Goal: Information Seeking & Learning: Understand process/instructions

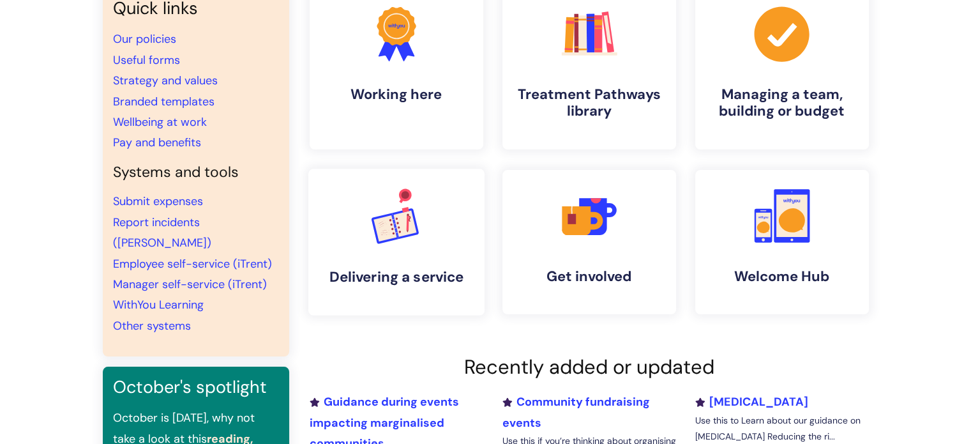
scroll to position [128, 0]
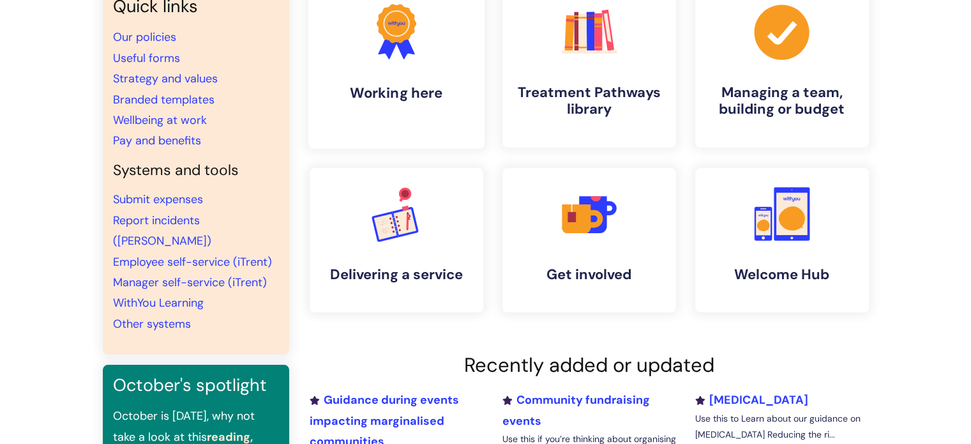
click at [403, 90] on h4 "Working here" at bounding box center [396, 92] width 156 height 17
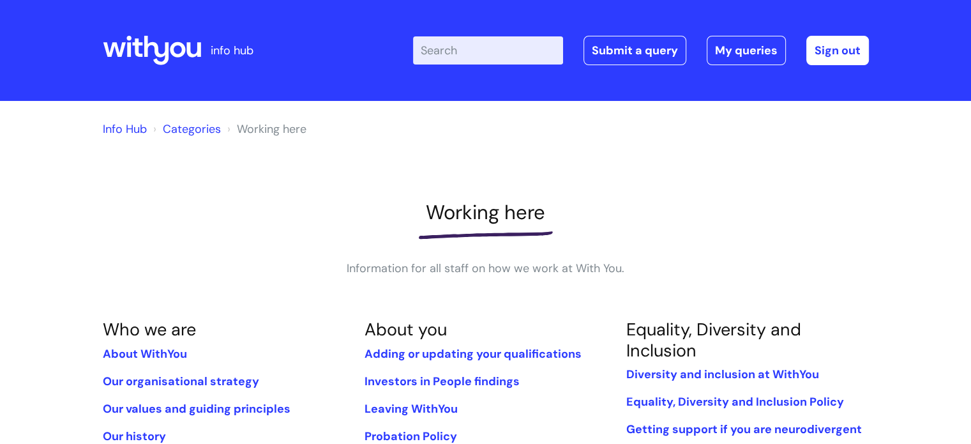
click at [444, 48] on input "Enter your search term here..." at bounding box center [488, 50] width 150 height 28
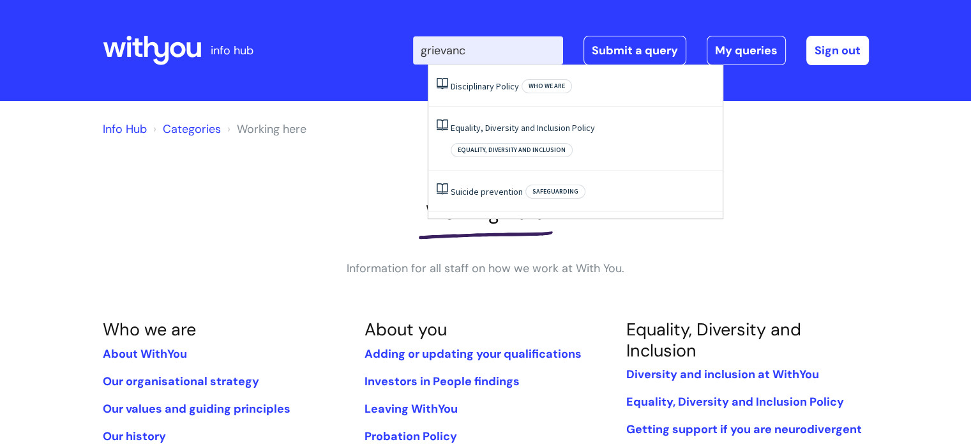
type input "grievance"
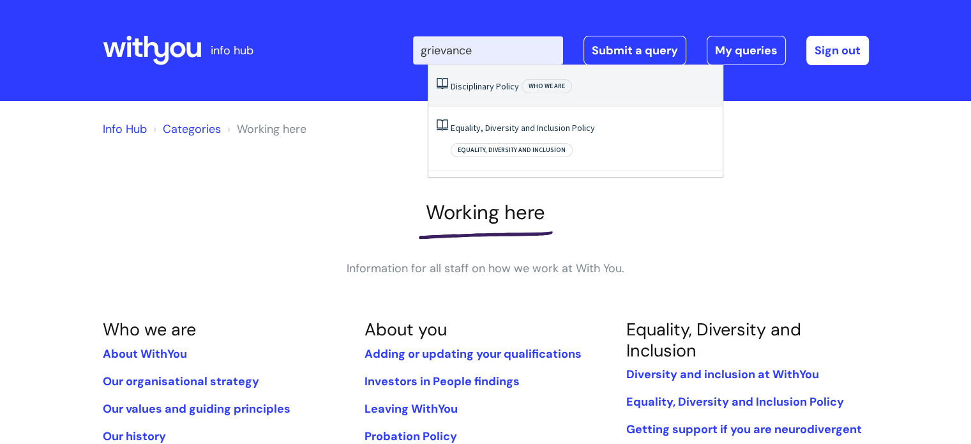
click at [490, 87] on link "Disciplinary Policy" at bounding box center [485, 85] width 68 height 11
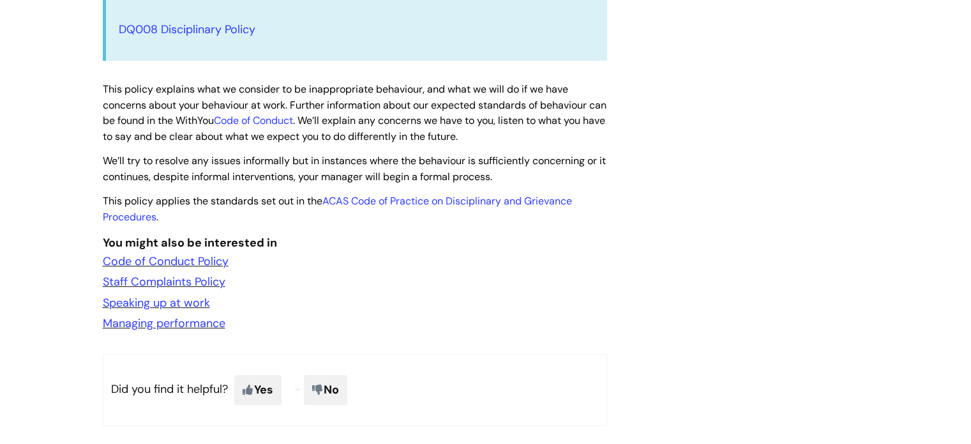
scroll to position [511, 0]
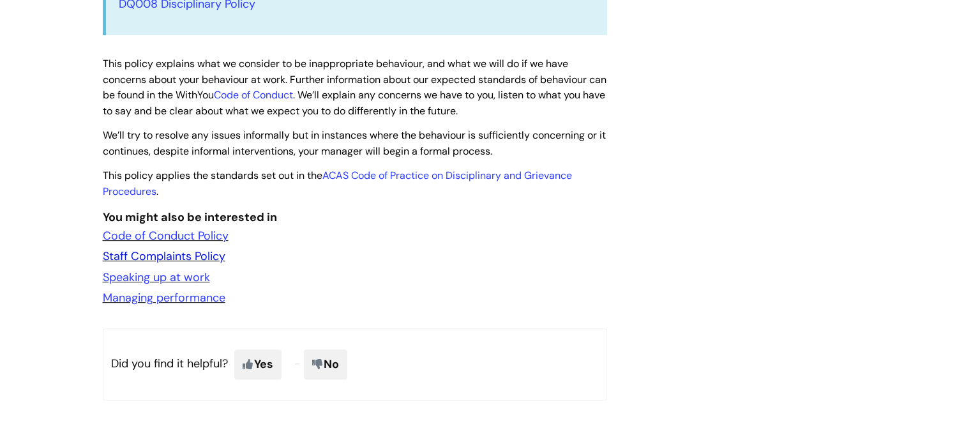
click at [181, 253] on link "Staff Complaints Policy" at bounding box center [164, 255] width 123 height 15
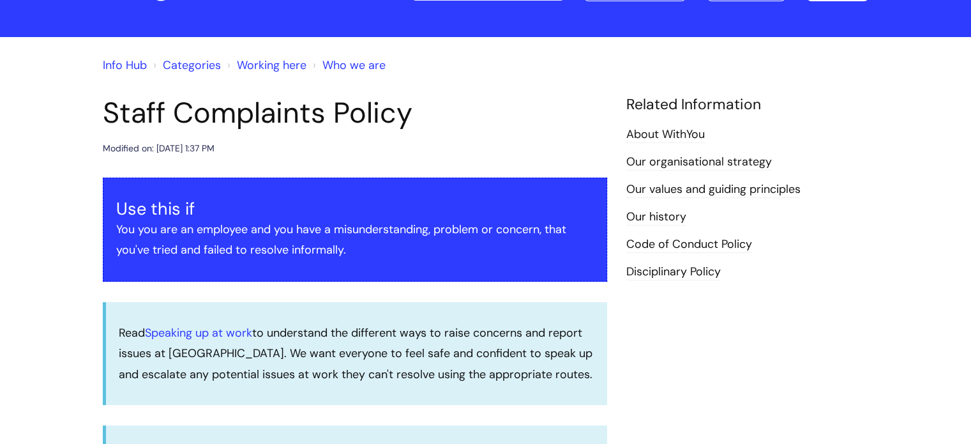
scroll to position [128, 0]
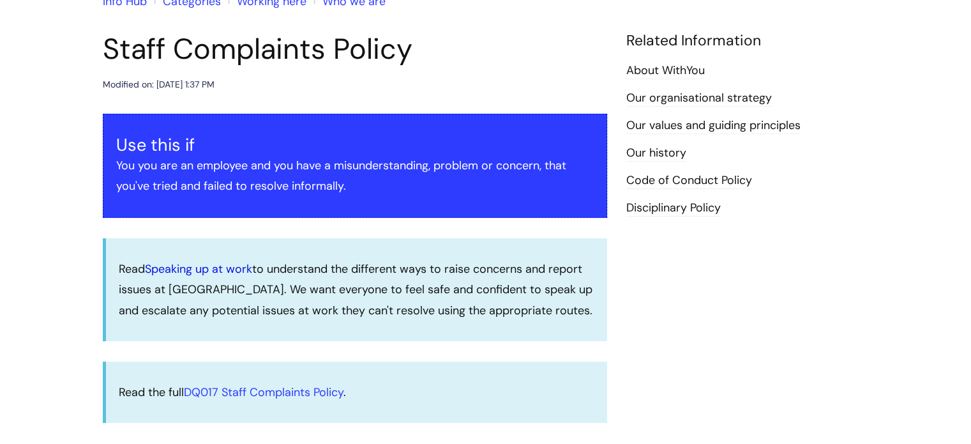
click at [225, 268] on link "Speaking up at work" at bounding box center [198, 268] width 107 height 15
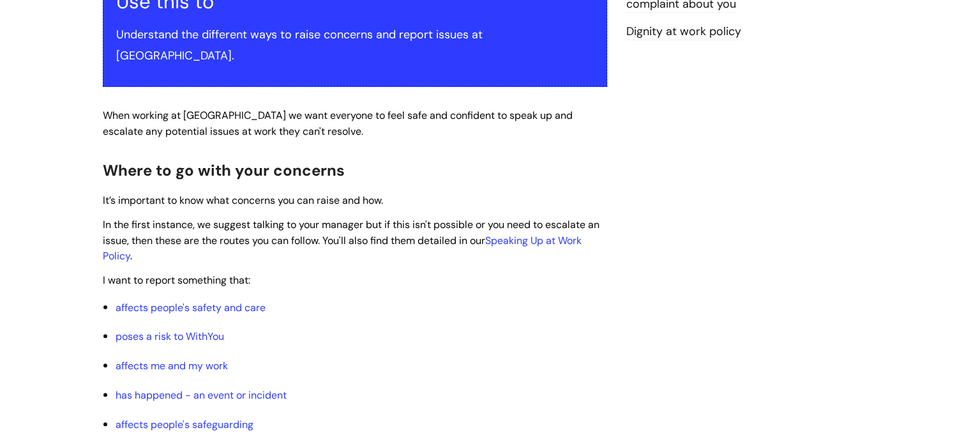
scroll to position [319, 0]
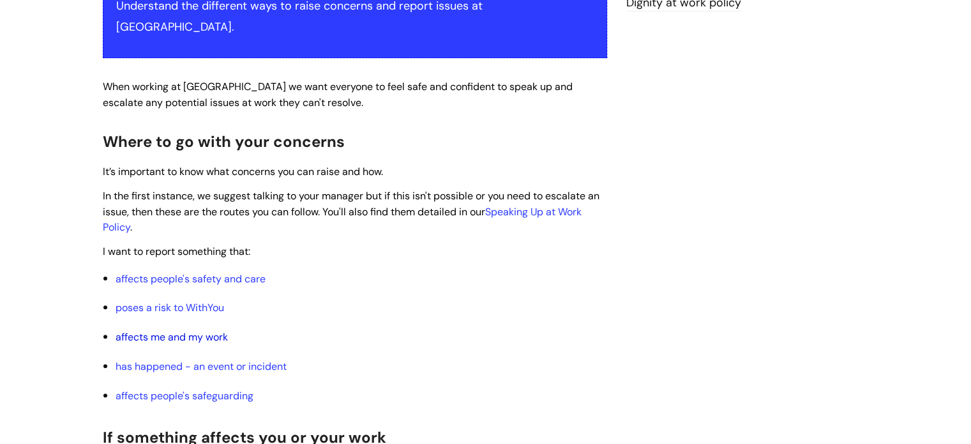
click at [216, 330] on link "affects me and my work" at bounding box center [172, 336] width 112 height 13
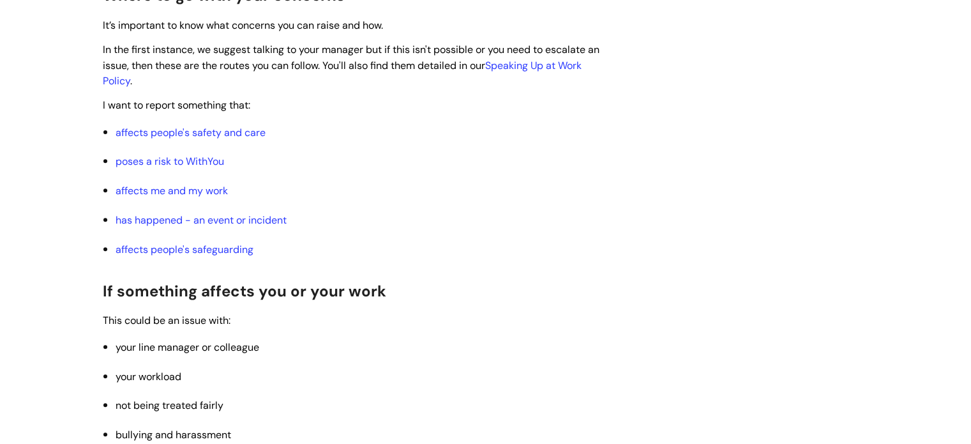
scroll to position [465, 0]
click at [165, 155] on link "poses a risk to WithYou" at bounding box center [170, 161] width 108 height 13
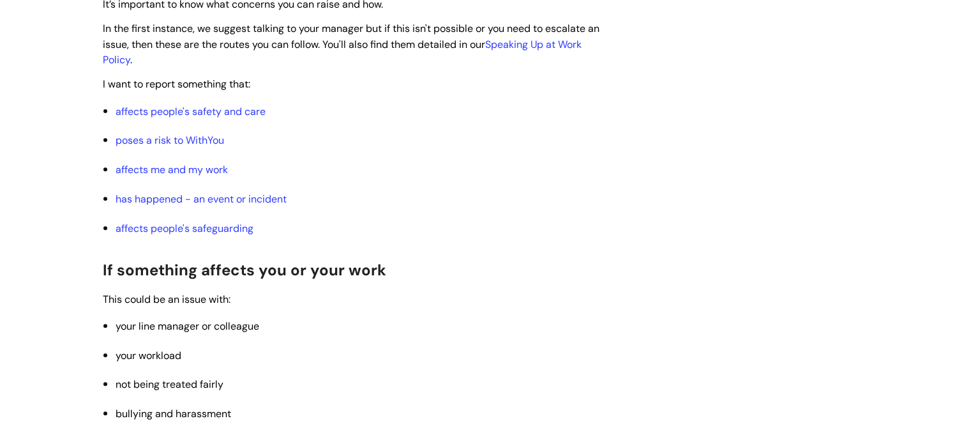
scroll to position [318, 0]
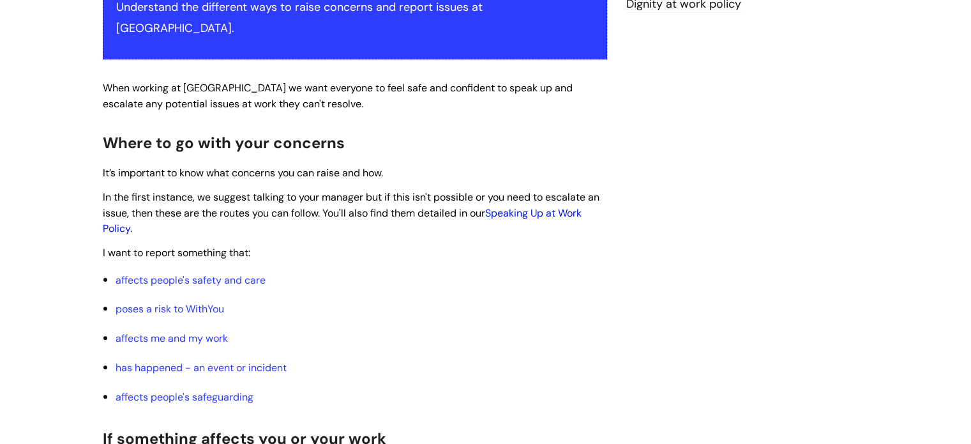
click at [514, 206] on link "Speaking Up at Work Policy" at bounding box center [342, 220] width 479 height 29
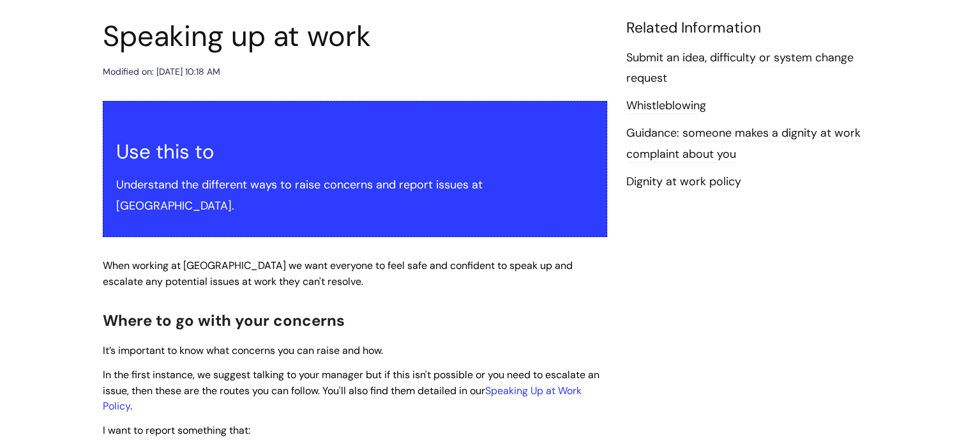
scroll to position [82, 0]
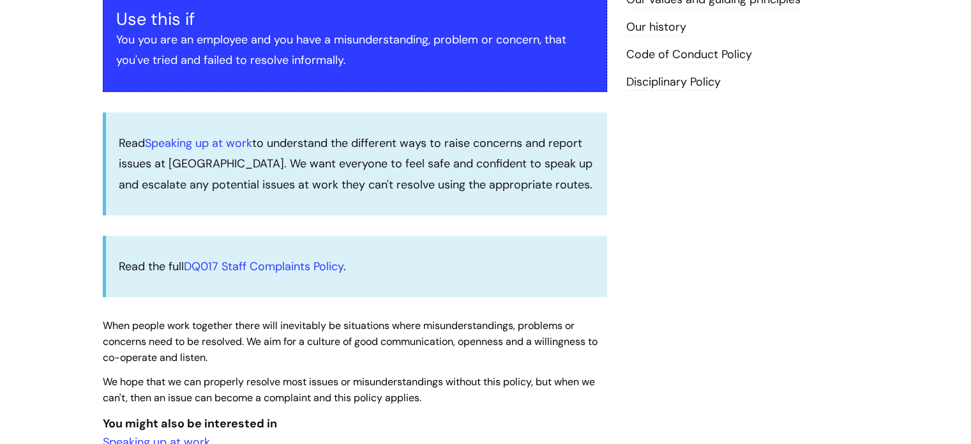
scroll to position [255, 0]
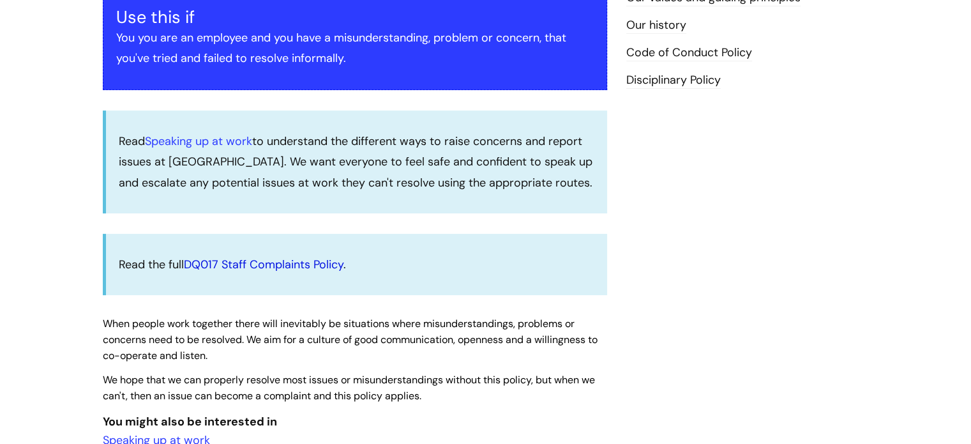
click at [313, 260] on link "DQ017 Staff Complaints Policy" at bounding box center [264, 264] width 160 height 15
